Goal: Information Seeking & Learning: Check status

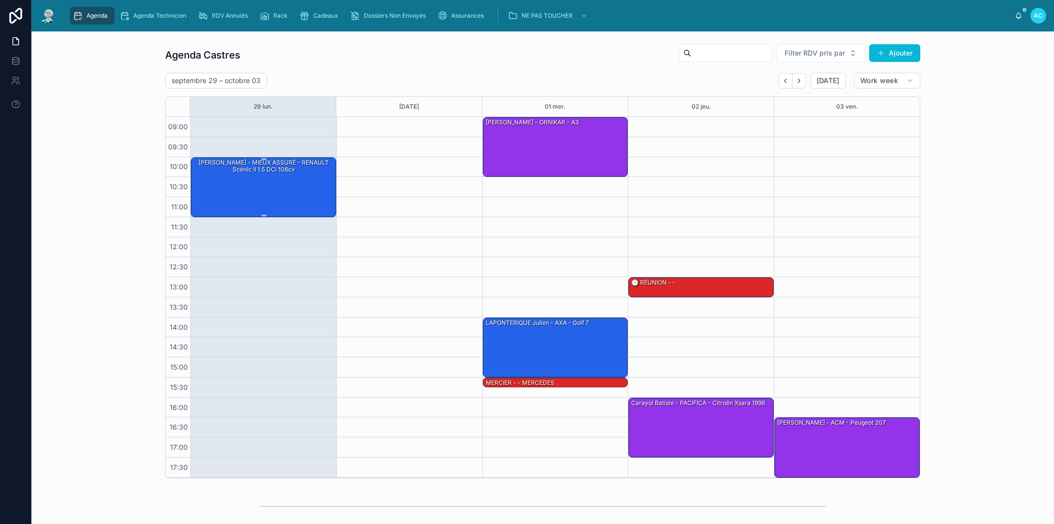
click at [283, 193] on div "[PERSON_NAME] - MIEUX ASSURÉ - RENAULT Scénic II 1.5 dCi 106cv" at bounding box center [264, 187] width 143 height 58
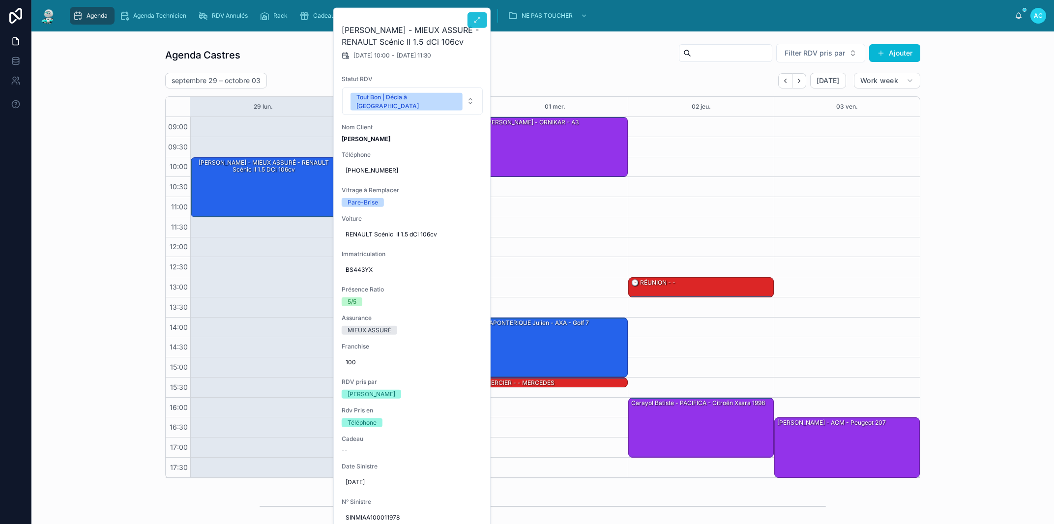
click at [479, 23] on icon at bounding box center [477, 20] width 8 height 8
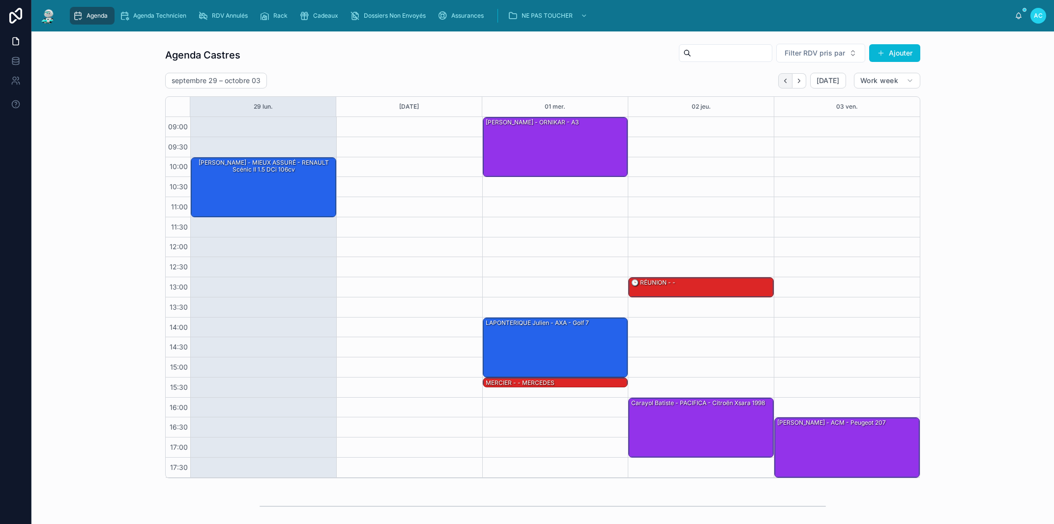
click at [782, 80] on icon "Back" at bounding box center [784, 80] width 7 height 7
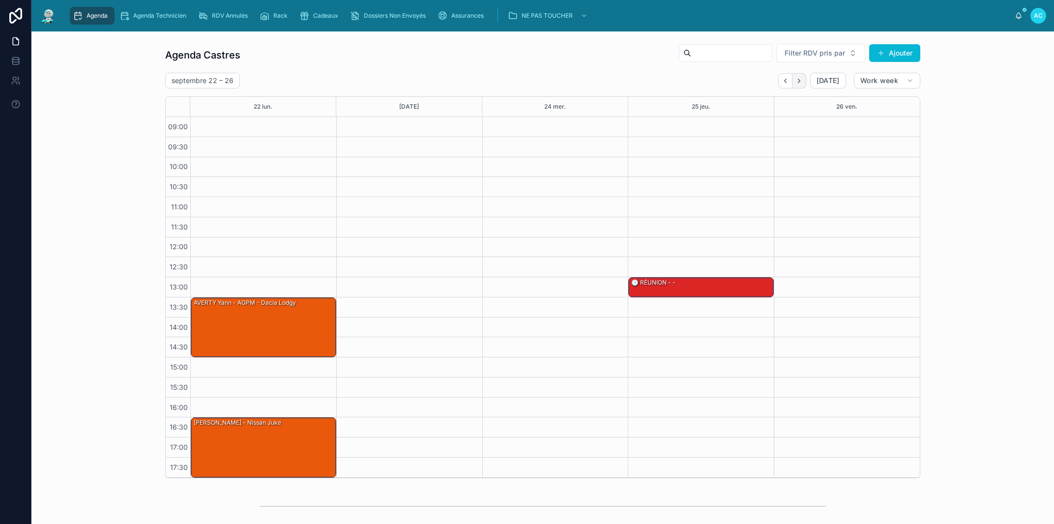
click at [796, 78] on icon "Next" at bounding box center [798, 80] width 7 height 7
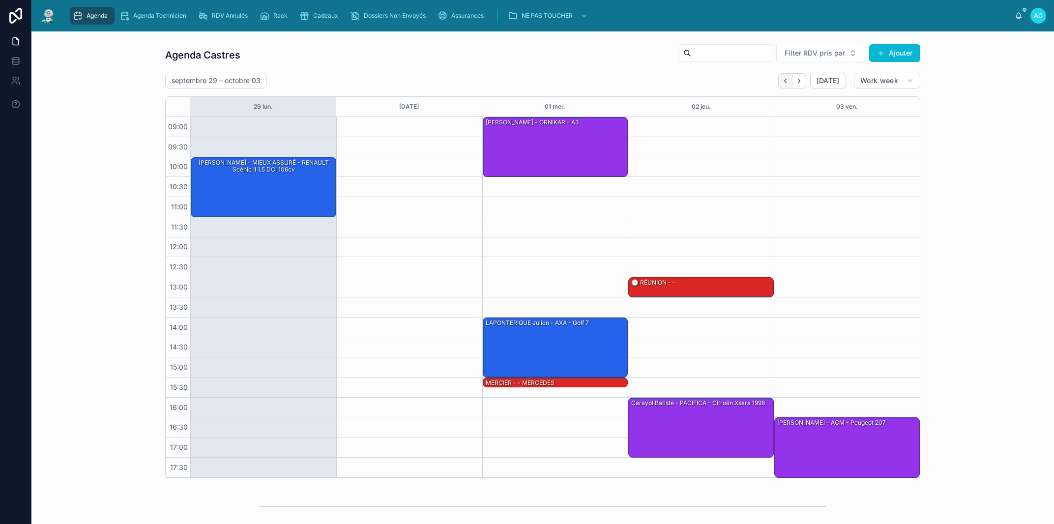
click at [782, 80] on icon "Back" at bounding box center [784, 80] width 7 height 7
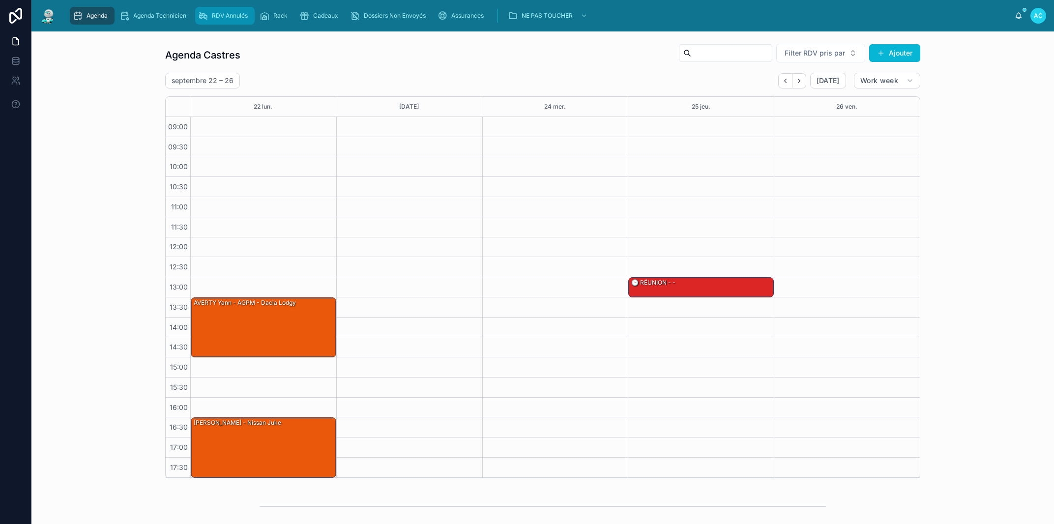
click at [222, 12] on span "RDV Annulés" at bounding box center [230, 16] width 36 height 8
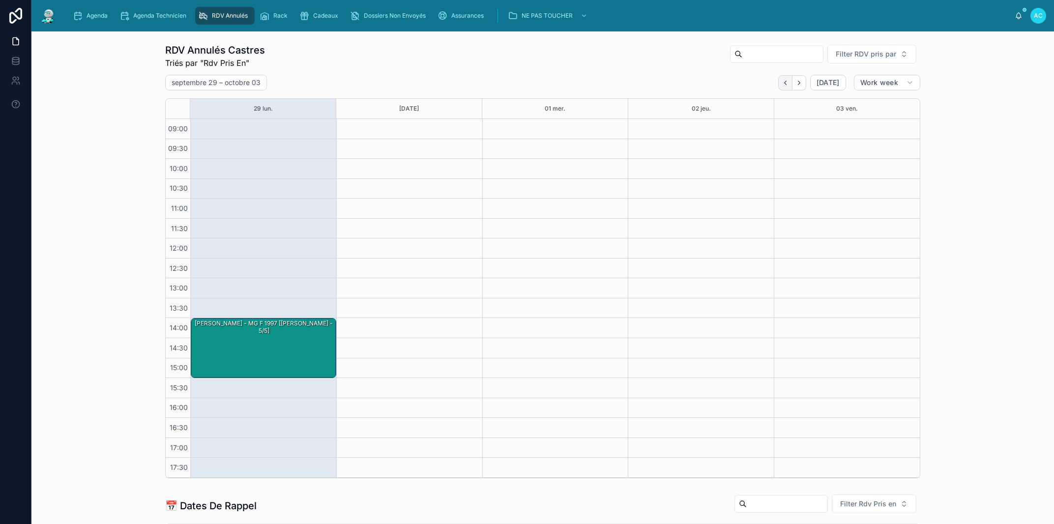
click at [781, 81] on icon "Back" at bounding box center [784, 82] width 7 height 7
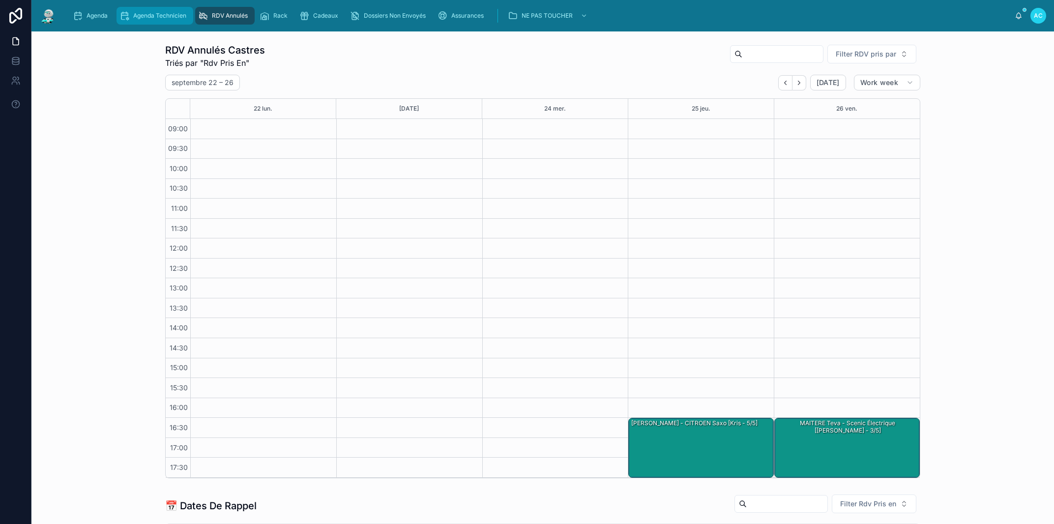
click at [153, 21] on div "Agenda Technicien" at bounding box center [154, 16] width 71 height 16
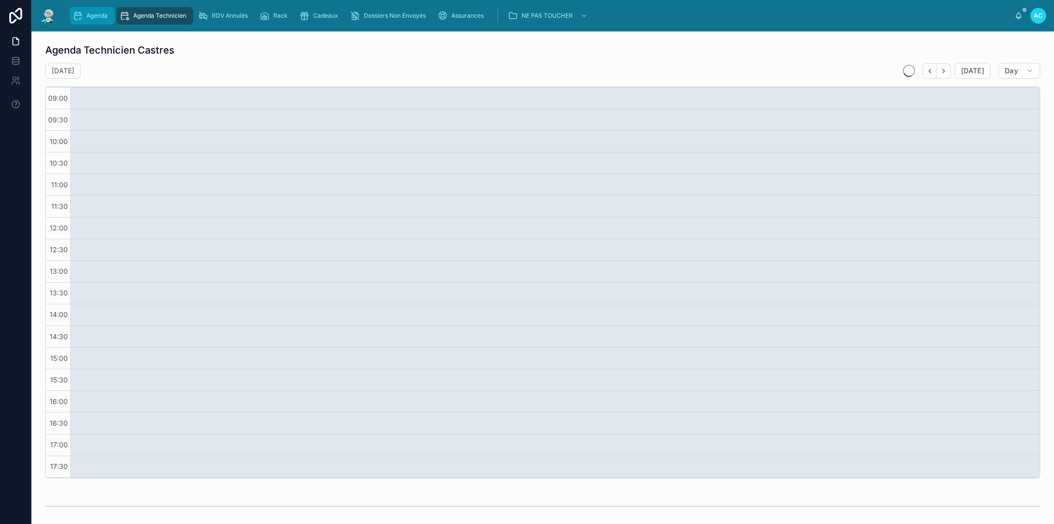
click at [90, 13] on span "Agenda" at bounding box center [96, 16] width 21 height 8
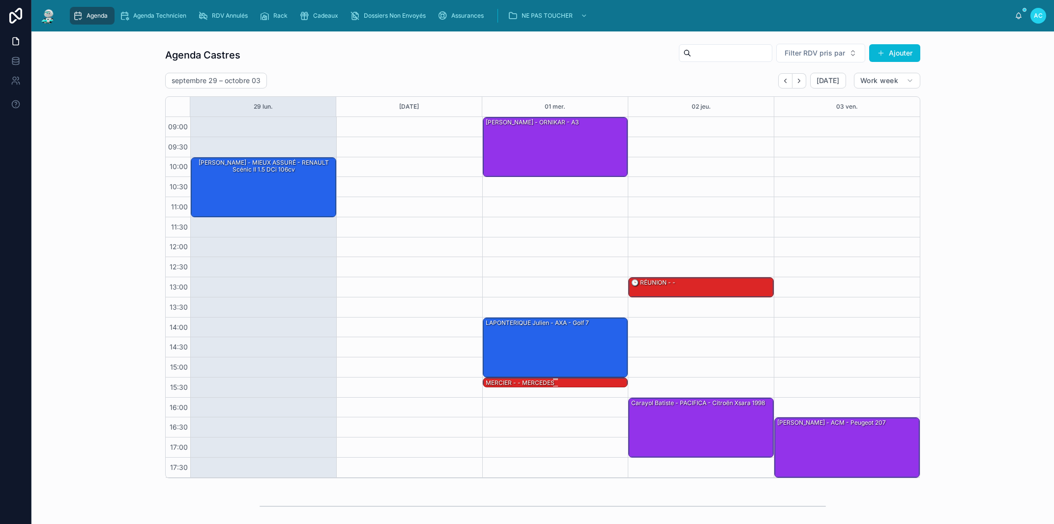
click at [545, 382] on div "MERCIER - - MERCEDES" at bounding box center [520, 382] width 71 height 9
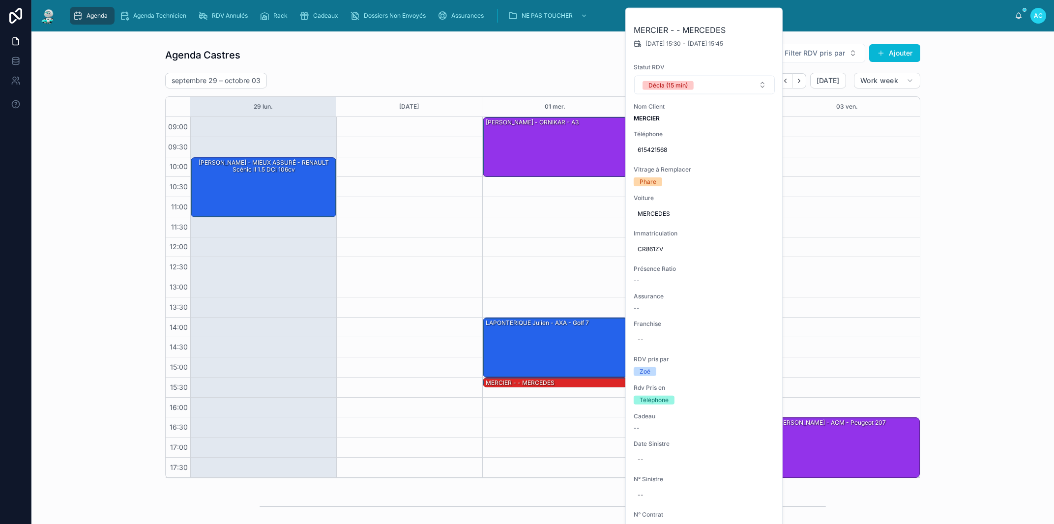
click at [428, 76] on div "[DATE] – [DATE] [DATE] Work week" at bounding box center [542, 81] width 755 height 16
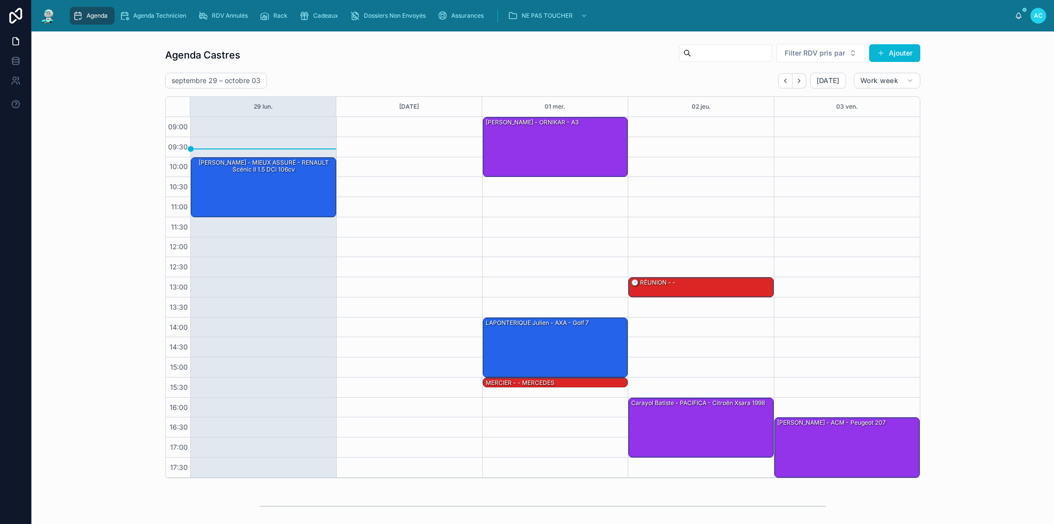
drag, startPoint x: 49, startPoint y: 38, endPoint x: 29, endPoint y: 41, distance: 19.8
click at [31, 41] on div "Agenda Agenda Technicien RDV Annulés Rack Cadeaux Dossiers Non Envoyés Assuranc…" at bounding box center [542, 262] width 1022 height 524
click at [215, 197] on div "[PERSON_NAME] - MIEUX ASSURÉ - RENAULT Scénic II 1.5 dCi 106cv" at bounding box center [264, 187] width 143 height 58
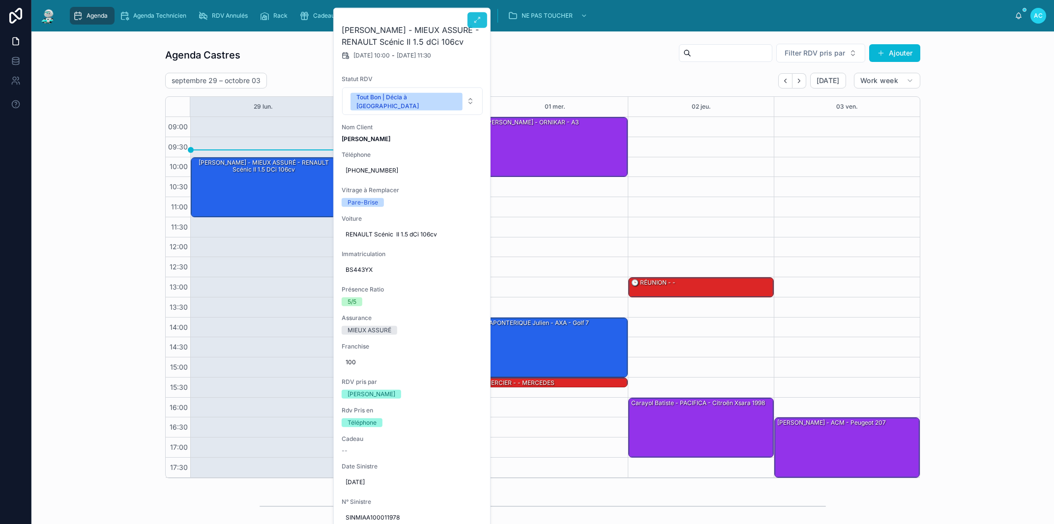
click at [484, 17] on button at bounding box center [477, 20] width 20 height 16
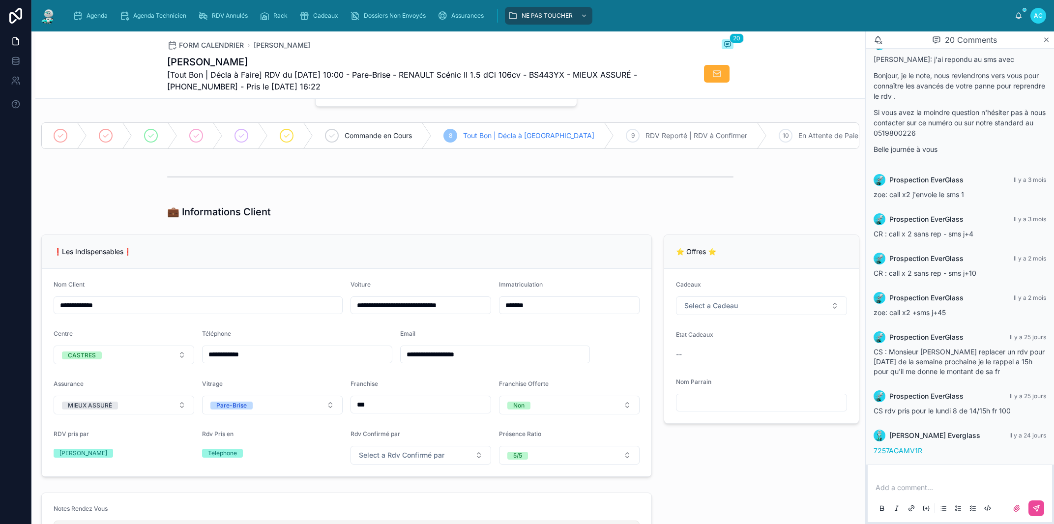
scroll to position [56, 0]
